Goal: Information Seeking & Learning: Understand process/instructions

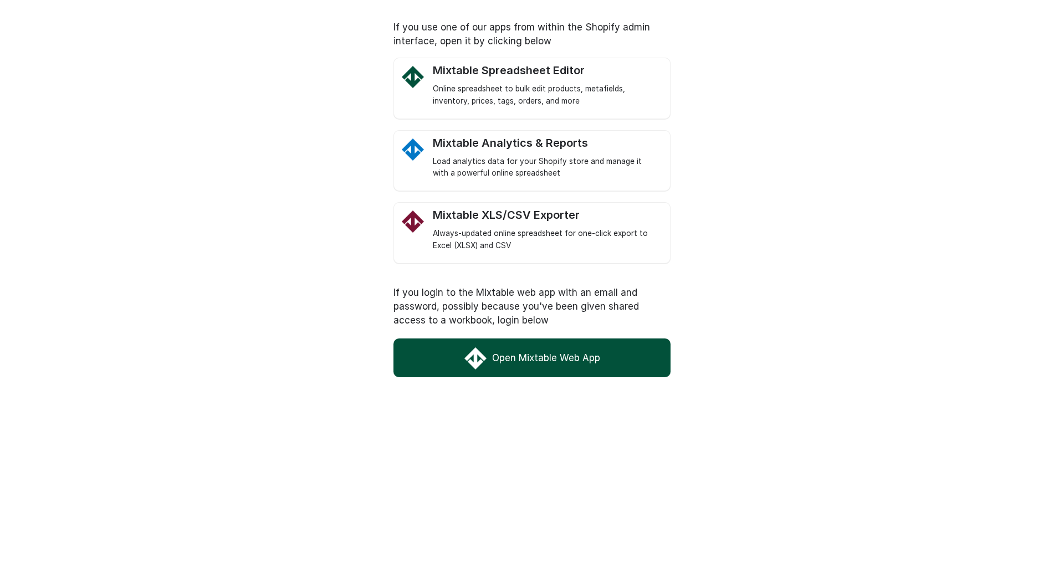
click at [542, 364] on link "Open Mixtable Web App" at bounding box center [531, 358] width 277 height 39
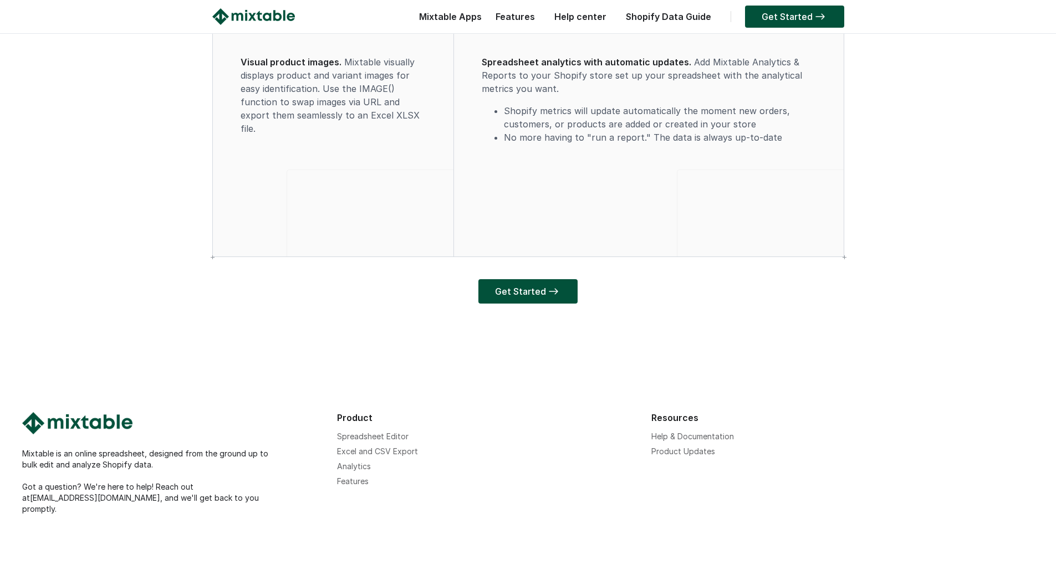
scroll to position [3273, 0]
click at [357, 441] on link "Spreadsheet Editor" at bounding box center [372, 436] width 71 height 9
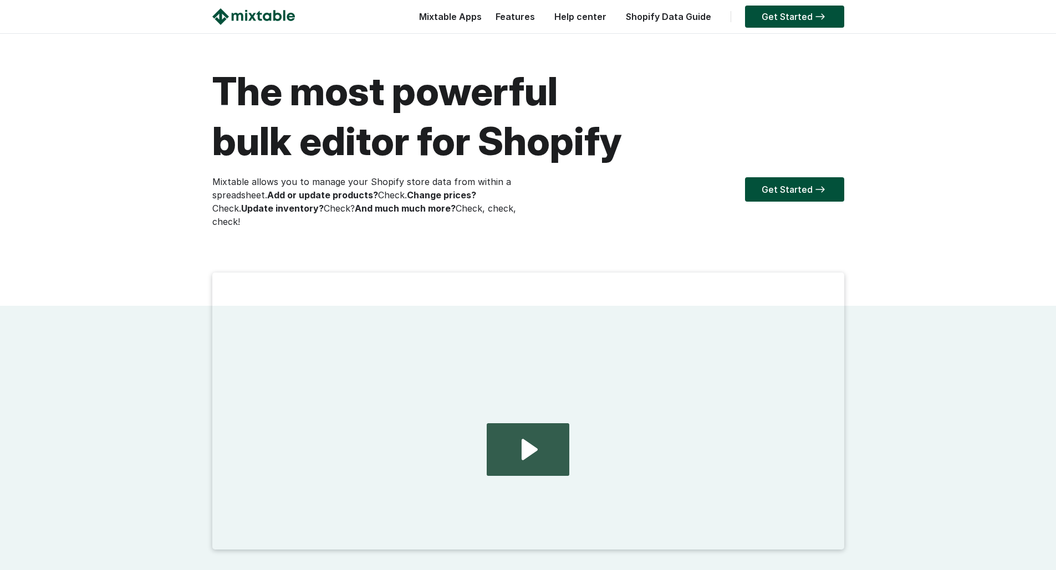
click at [289, 195] on strong "Add or update products?" at bounding box center [322, 195] width 111 height 11
click at [431, 195] on strong "Change prices?" at bounding box center [441, 195] width 69 height 11
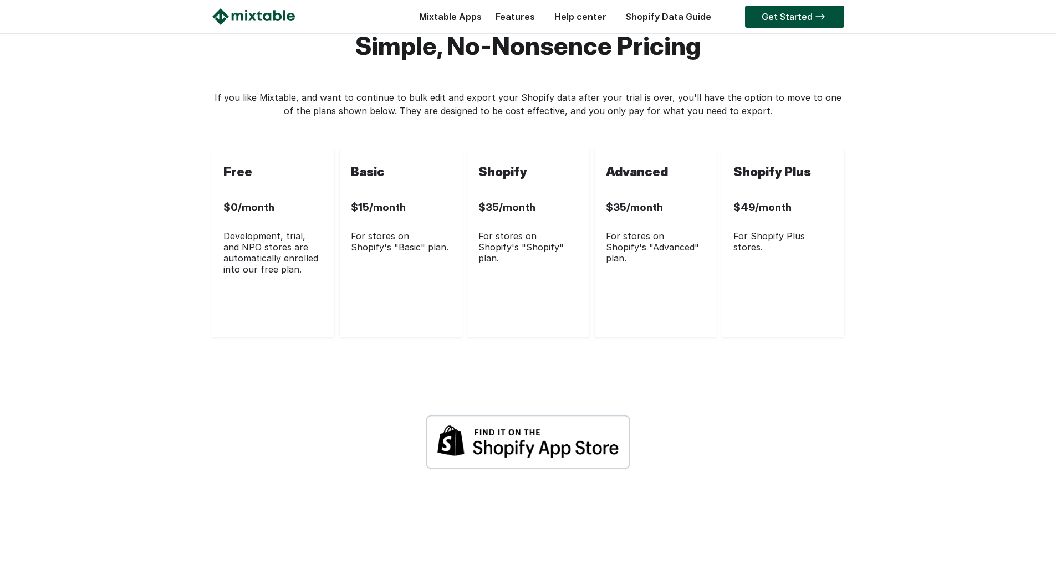
scroll to position [3048, 0]
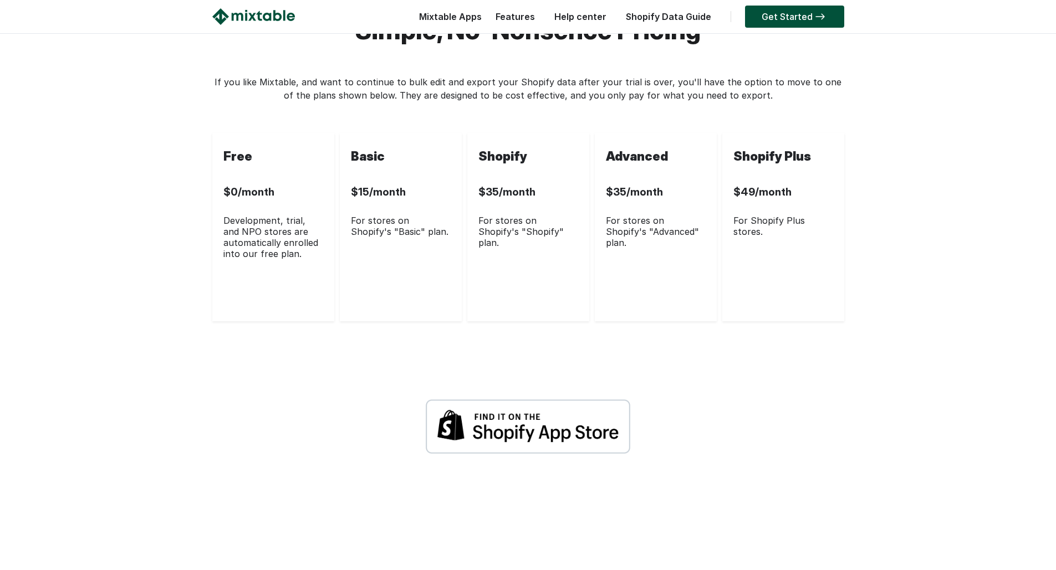
drag, startPoint x: 228, startPoint y: 294, endPoint x: 299, endPoint y: 314, distance: 73.8
click at [299, 259] on div "Development, trial, and NPO stores are automatically enrolled into our free pla…" at bounding box center [273, 237] width 100 height 44
click at [358, 237] on div "For stores on Shopify's "Basic" plan." at bounding box center [401, 226] width 100 height 22
drag, startPoint x: 326, startPoint y: 150, endPoint x: 395, endPoint y: 151, distance: 68.2
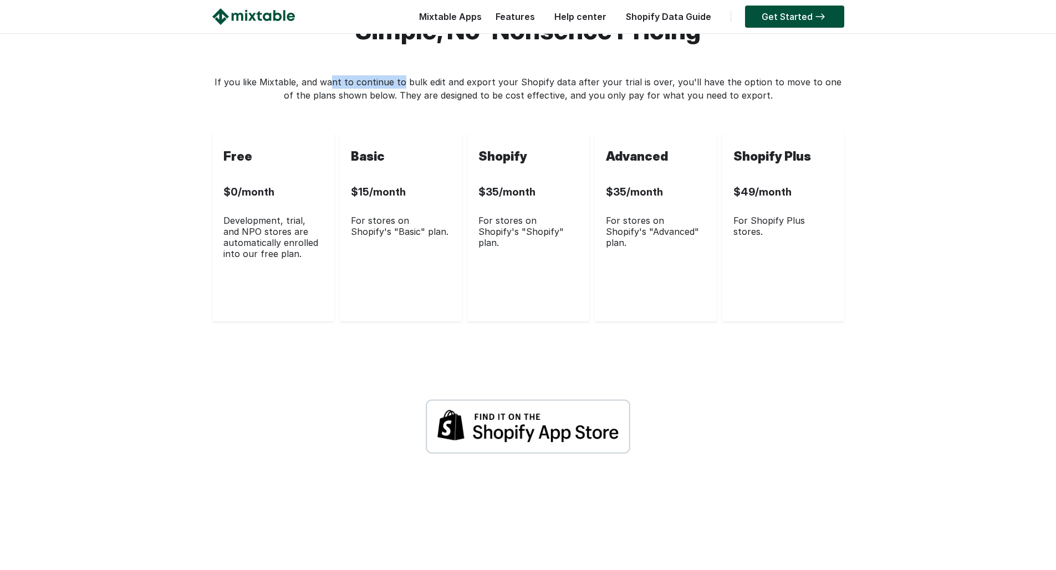
click at [395, 102] on p "If you like Mixtable, and want to continue to bulk edit and export your Shopify…" at bounding box center [528, 88] width 632 height 27
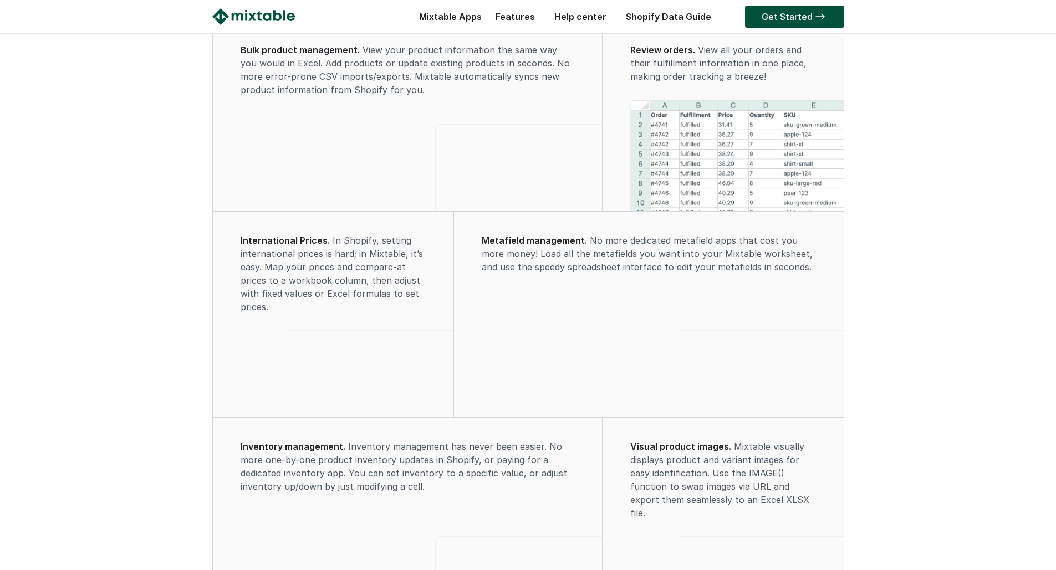
scroll to position [831, 0]
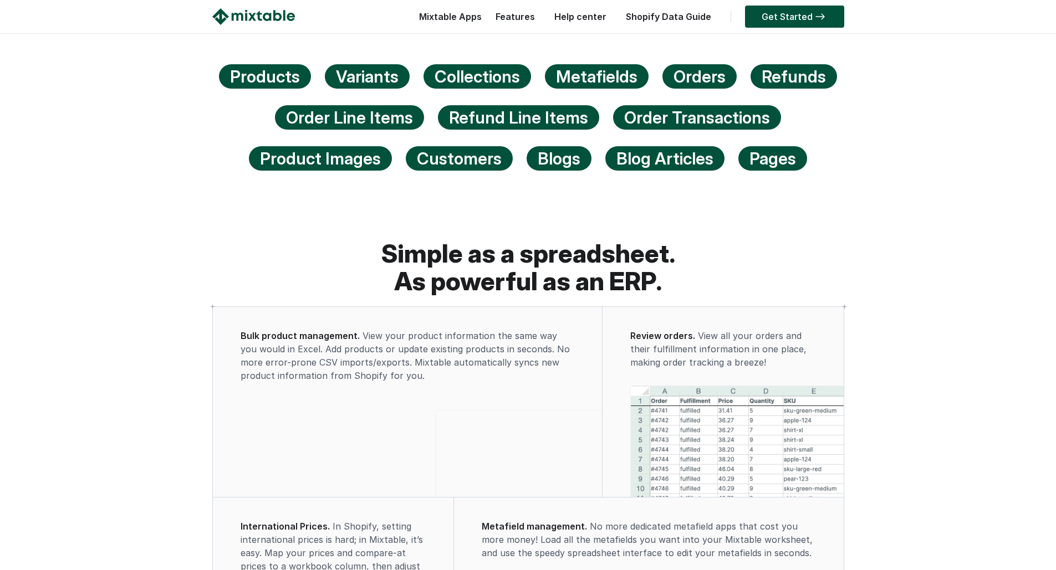
click at [589, 14] on link "Help center" at bounding box center [580, 16] width 63 height 11
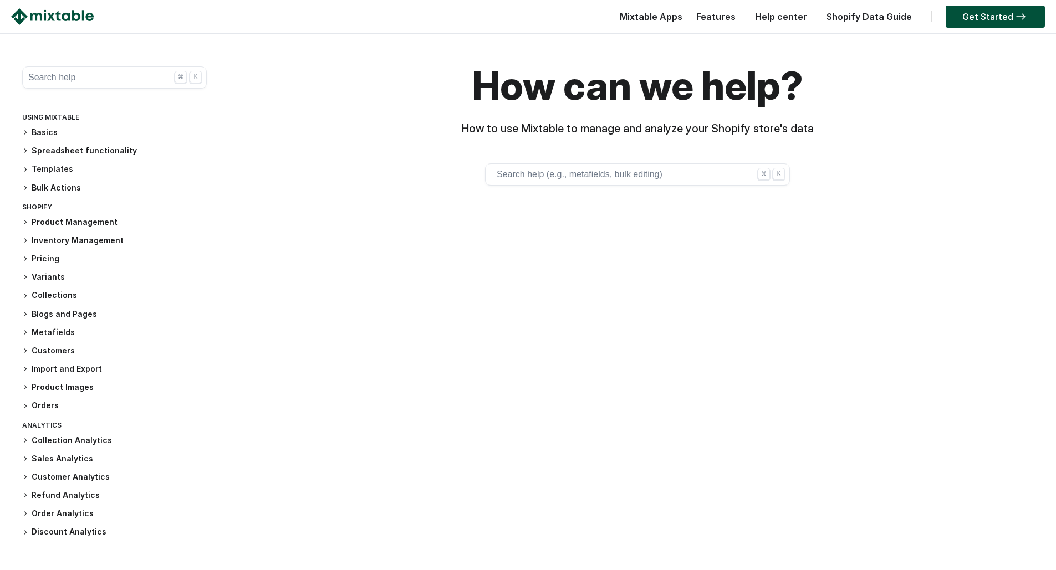
scroll to position [55, 0]
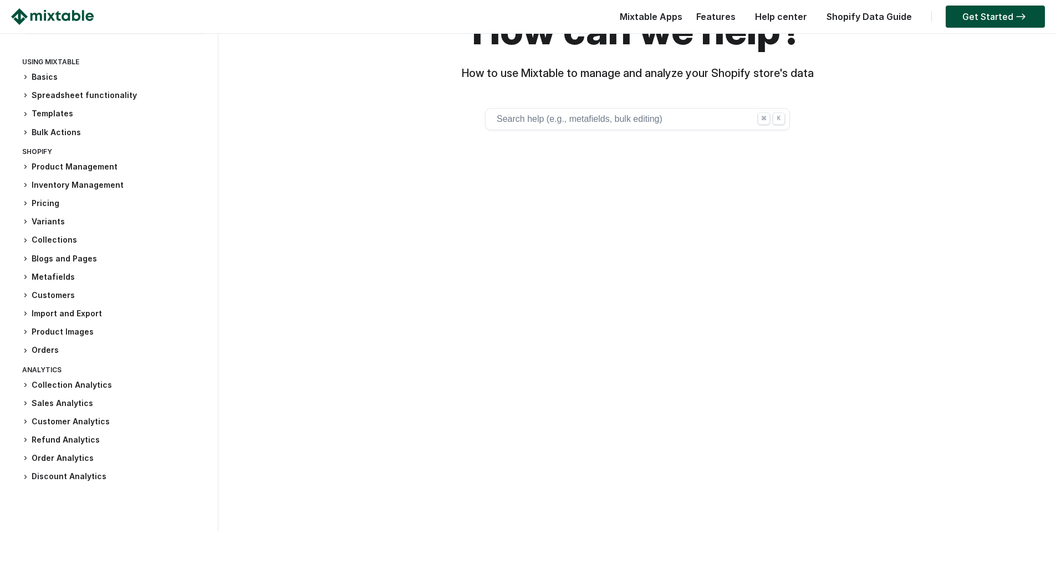
click at [58, 298] on h3 "Customers" at bounding box center [114, 296] width 185 height 12
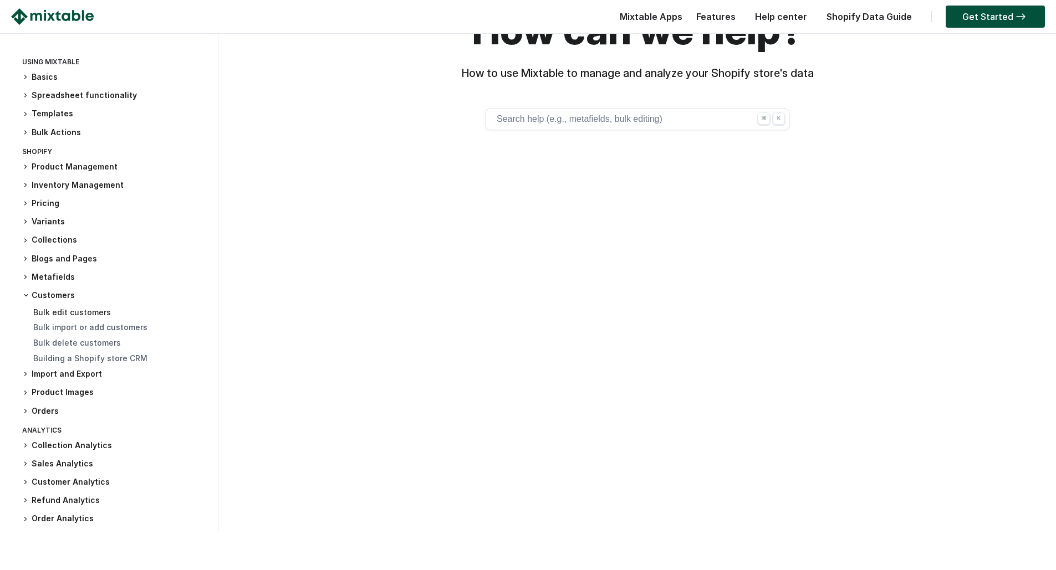
click at [71, 309] on link "Bulk edit customers" at bounding box center [72, 312] width 78 height 9
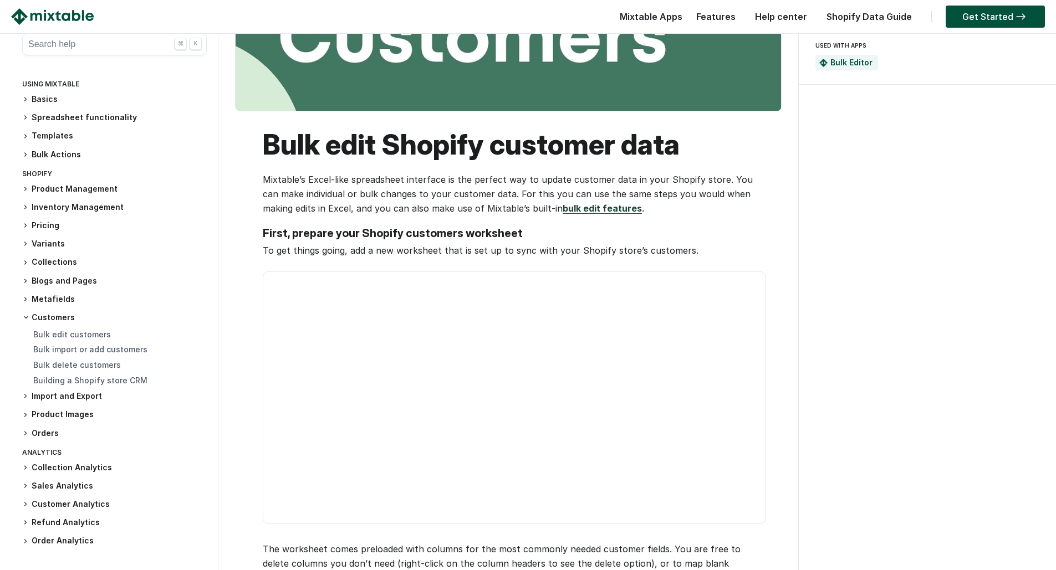
scroll to position [277, 0]
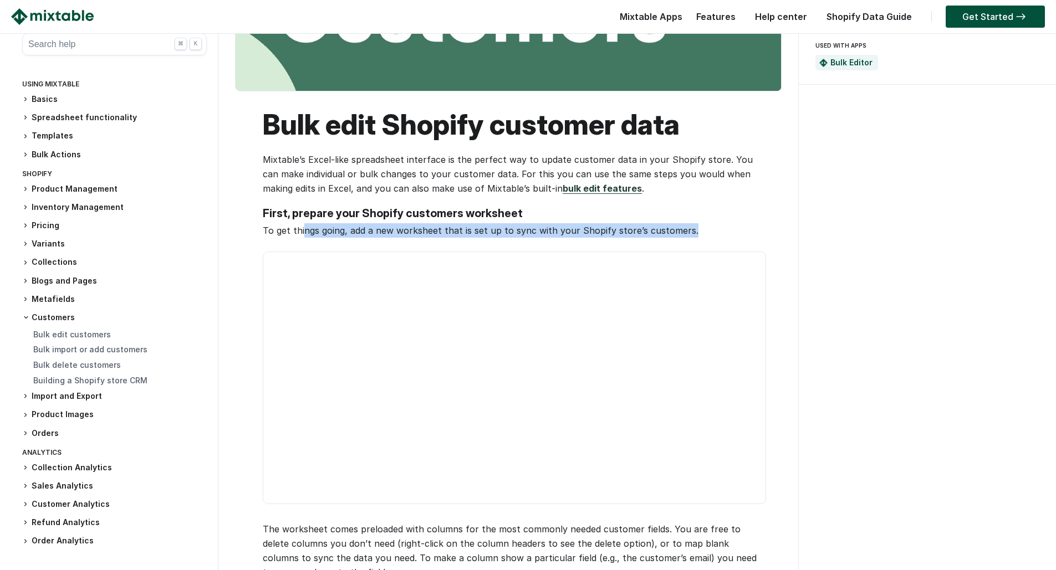
drag, startPoint x: 304, startPoint y: 230, endPoint x: 688, endPoint y: 230, distance: 383.5
click at [688, 230] on p "To get things going, add a new worksheet that is set up to sync with your Shopi…" at bounding box center [514, 230] width 502 height 14
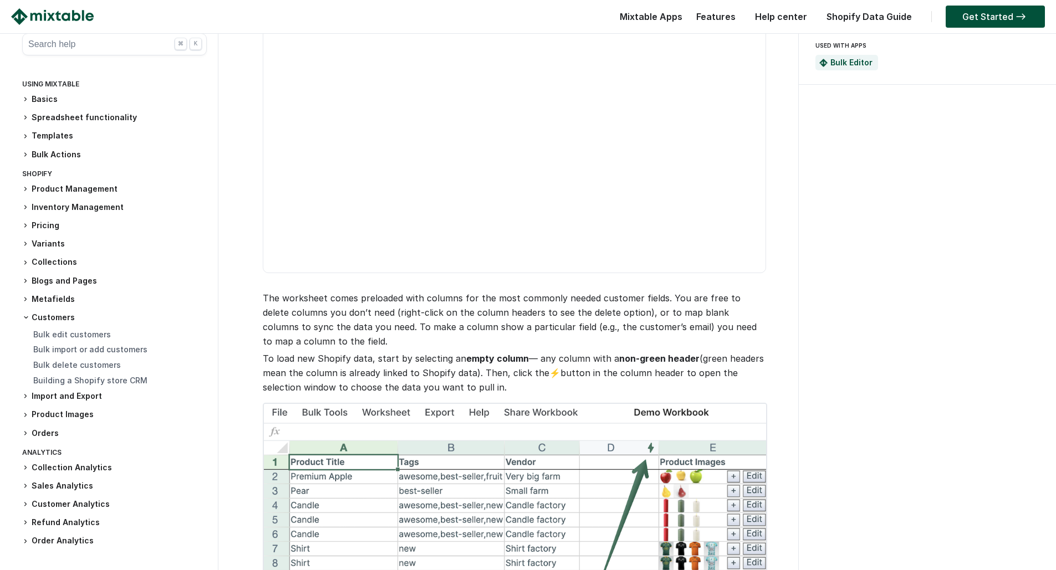
scroll to position [499, 0]
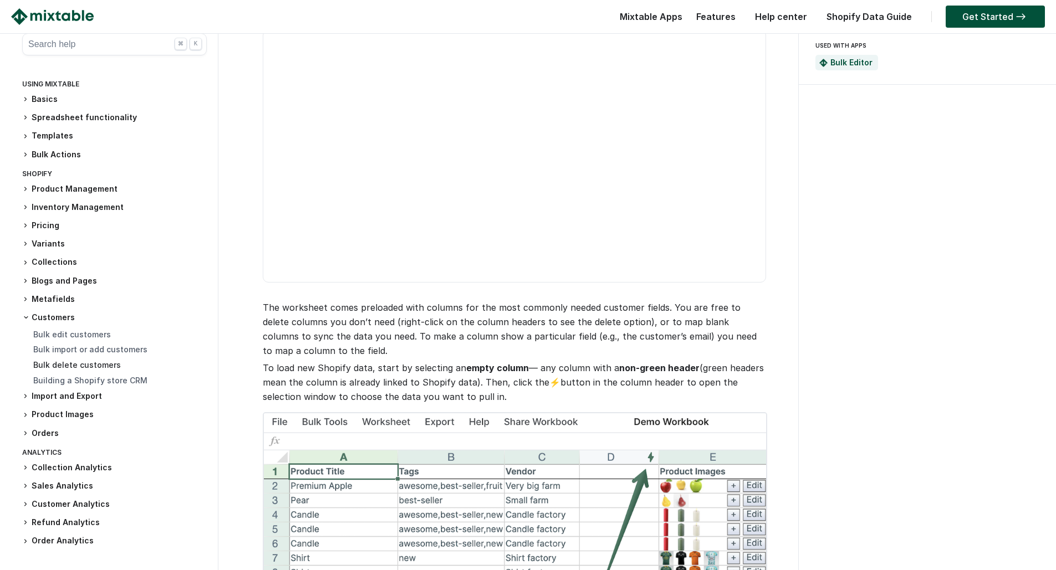
click at [69, 364] on link "Bulk delete customers" at bounding box center [77, 364] width 88 height 9
